Goal: Information Seeking & Learning: Get advice/opinions

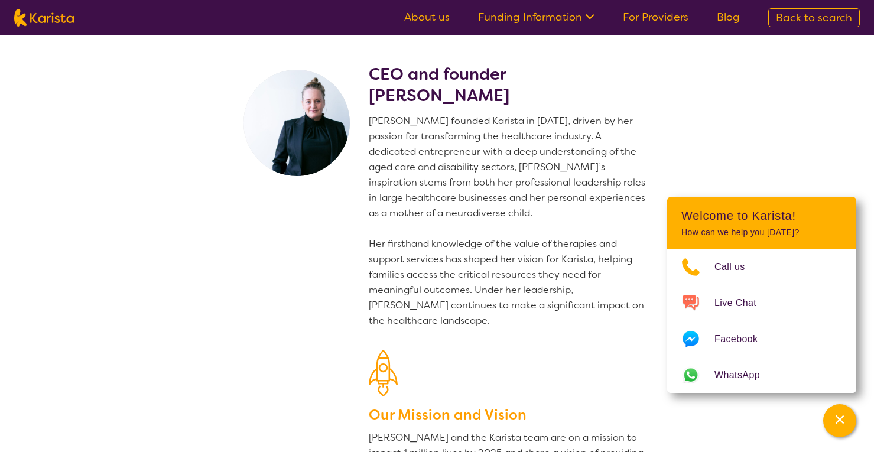
scroll to position [1545, 0]
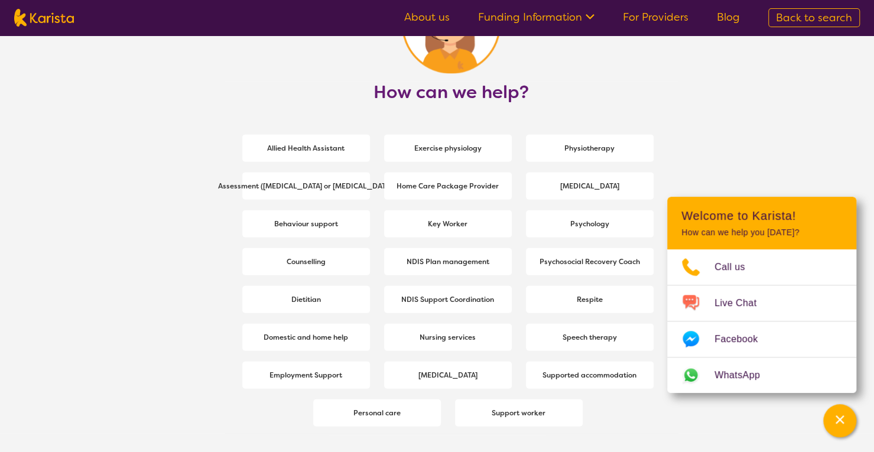
click at [796, 99] on section "How can we help? Allied Health Assistant Exercise physiology Physiotherapy Asse…" at bounding box center [437, 229] width 874 height 577
click at [505, 413] on b "Support worker" at bounding box center [518, 413] width 54 height 9
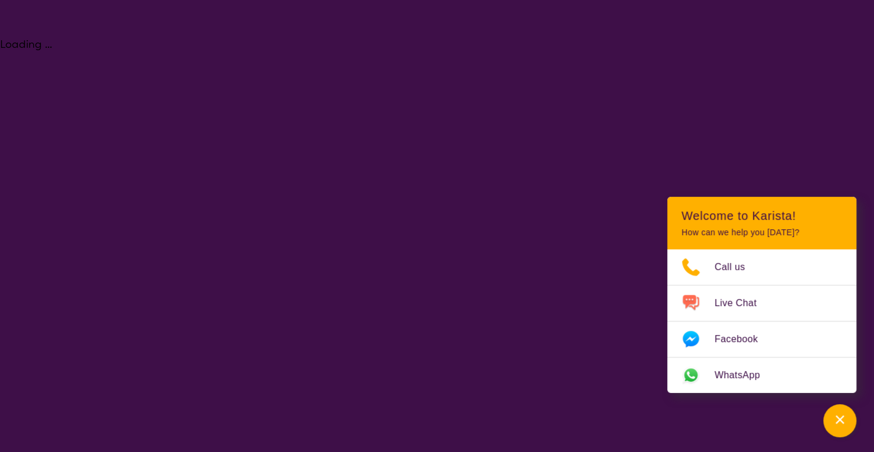
select select "Support worker"
select select "AS"
select select "NDIS"
select select "Support worker"
select select "AS"
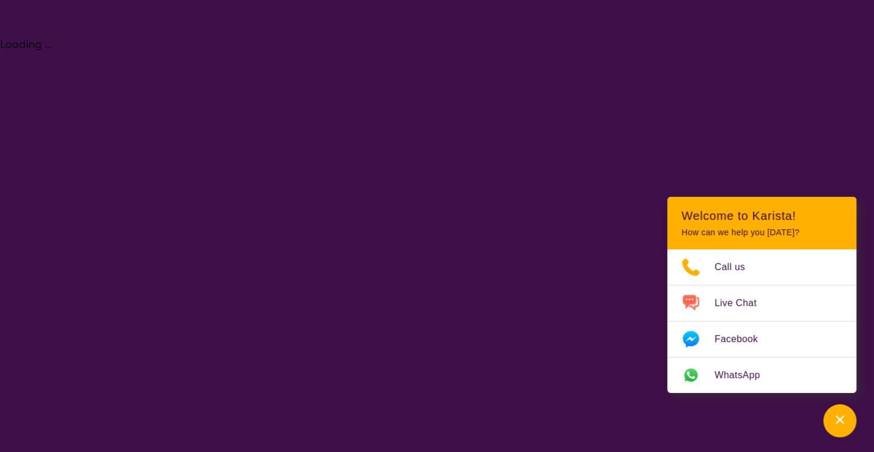
select select "NDIS"
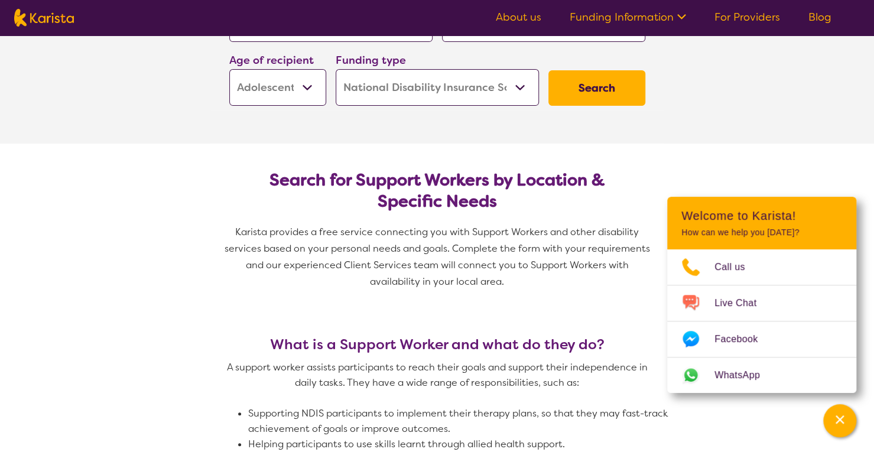
scroll to position [118, 0]
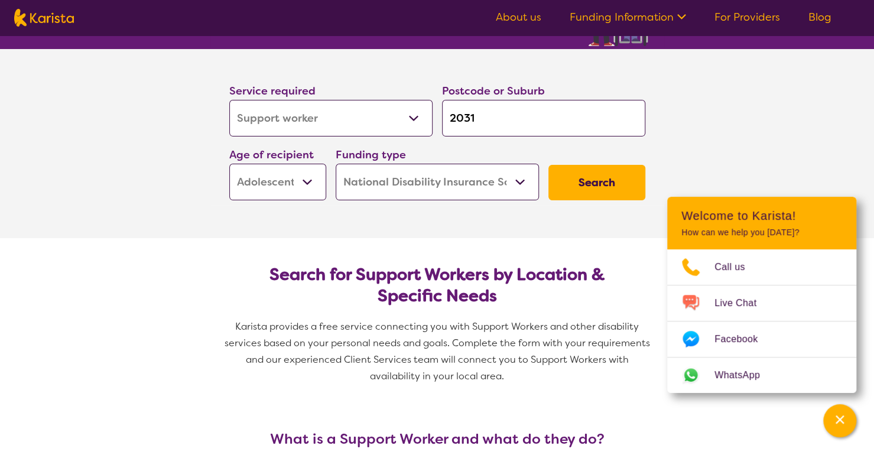
click at [600, 180] on button "Search" at bounding box center [596, 182] width 97 height 35
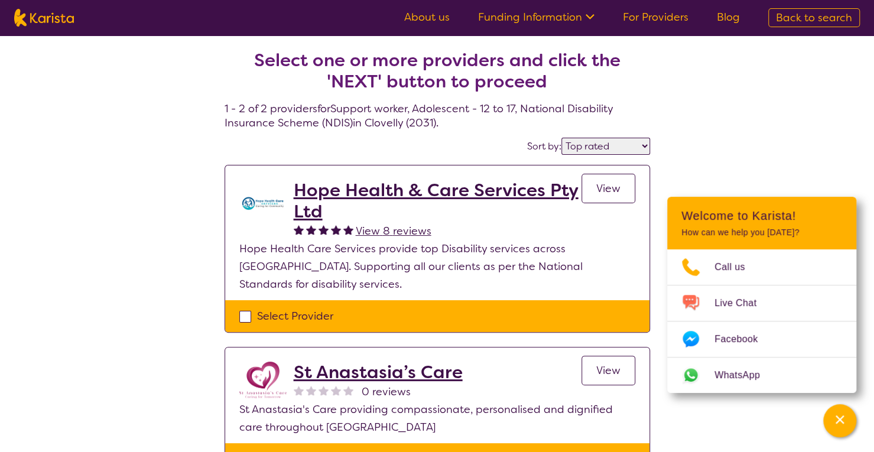
click at [644, 144] on select "Highly reviewed Top rated" at bounding box center [605, 146] width 89 height 17
click at [562, 138] on select "Highly reviewed Top rated" at bounding box center [605, 146] width 89 height 17
click at [640, 143] on select "Highly reviewed Top rated" at bounding box center [605, 146] width 89 height 17
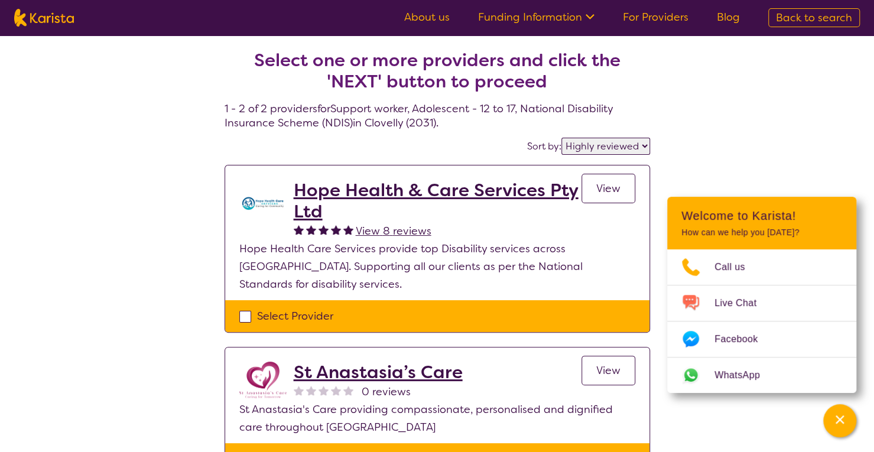
select select "by_score"
click at [562, 138] on select "Highly reviewed Top rated" at bounding box center [605, 146] width 89 height 17
click at [388, 227] on span "View 8 reviews" at bounding box center [394, 231] width 76 height 14
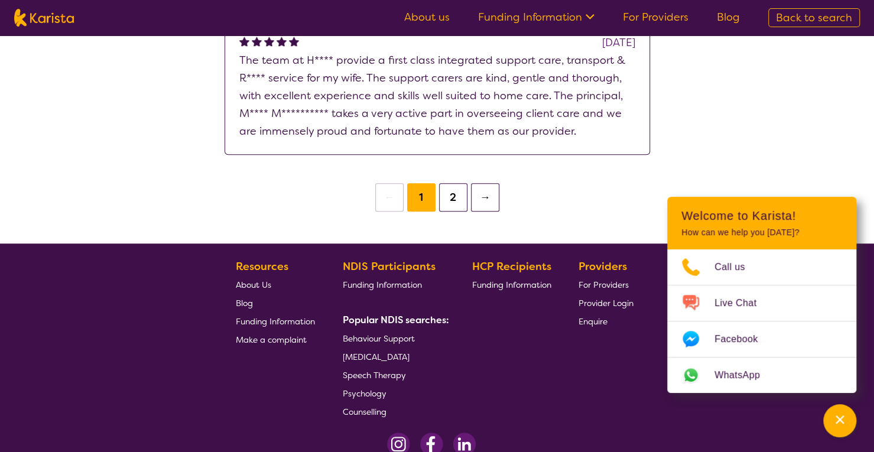
scroll to position [532, 0]
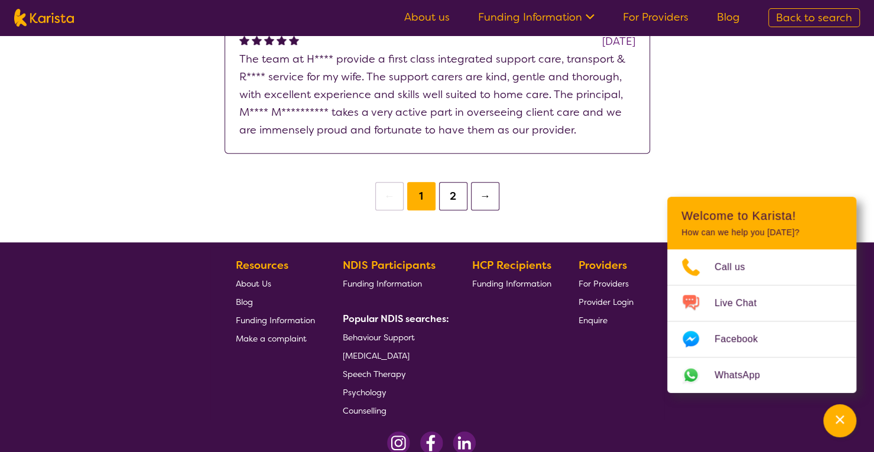
click at [454, 192] on button "2" at bounding box center [453, 196] width 28 height 28
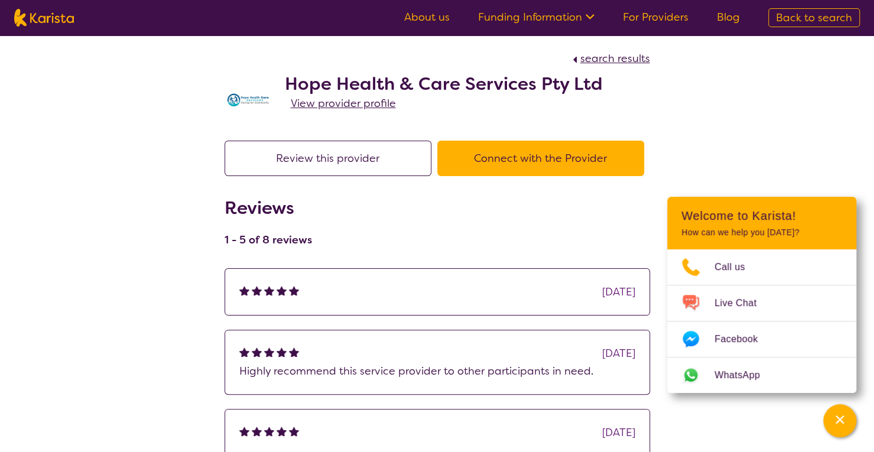
select select "by_score"
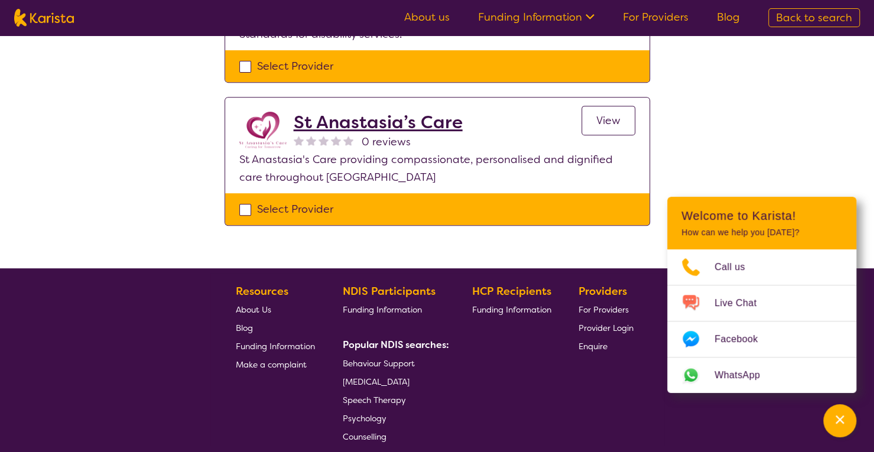
scroll to position [295, 0]
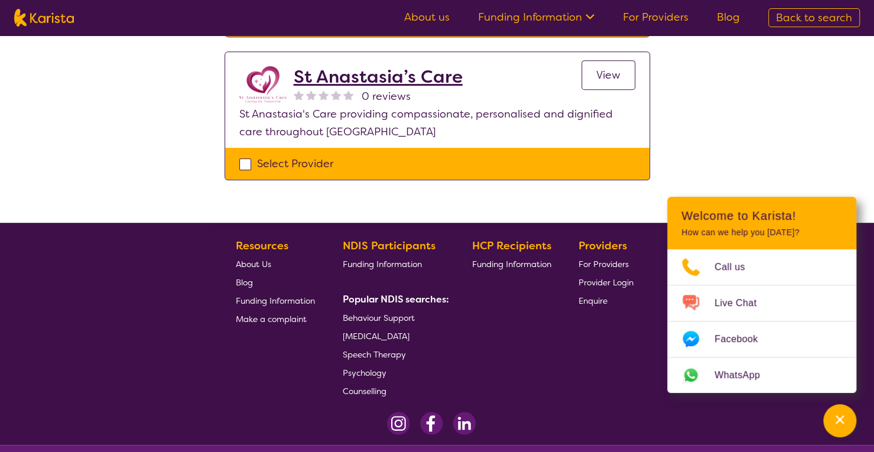
click at [253, 259] on span "About Us" at bounding box center [253, 264] width 35 height 11
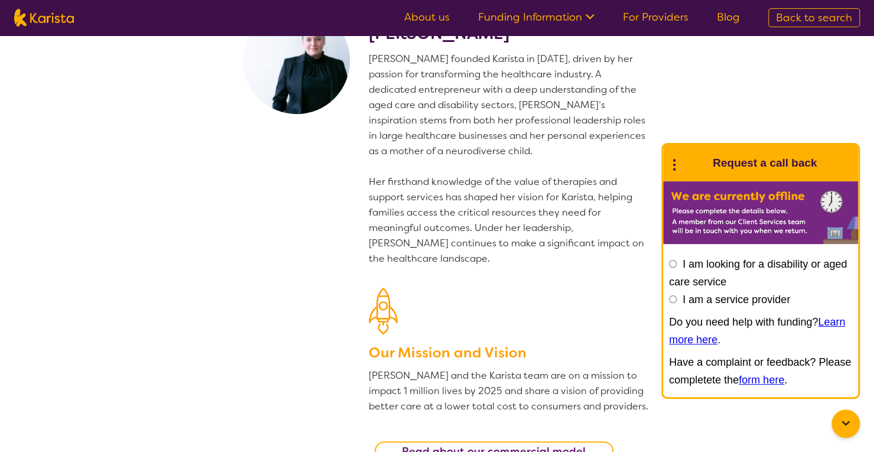
scroll to position [59, 0]
